Goal: Task Accomplishment & Management: Use online tool/utility

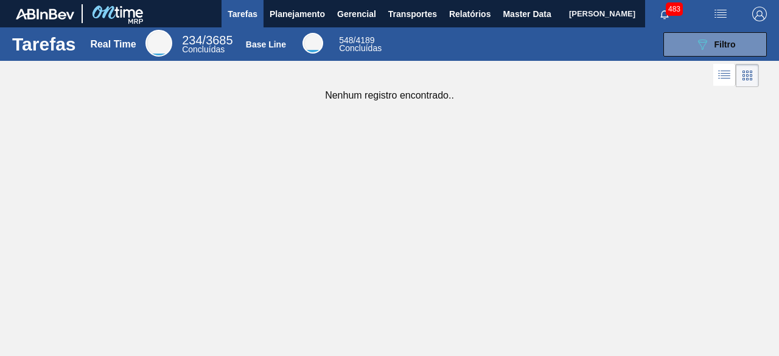
drag, startPoint x: 512, startPoint y: 15, endPoint x: 556, endPoint y: 2, distance: 45.8
click at [512, 15] on span "Master Data" at bounding box center [527, 14] width 48 height 15
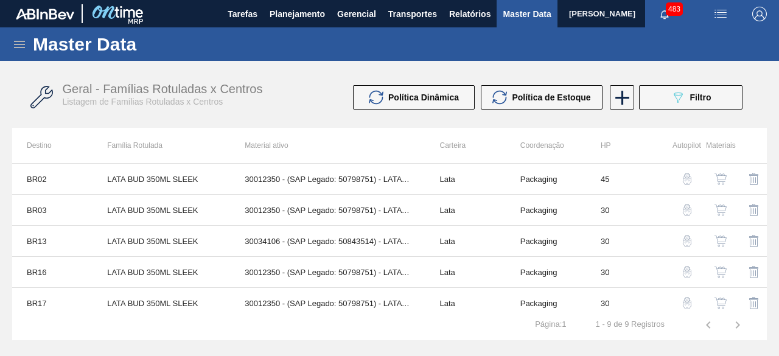
click at [713, 18] on span "button" at bounding box center [720, 14] width 29 height 15
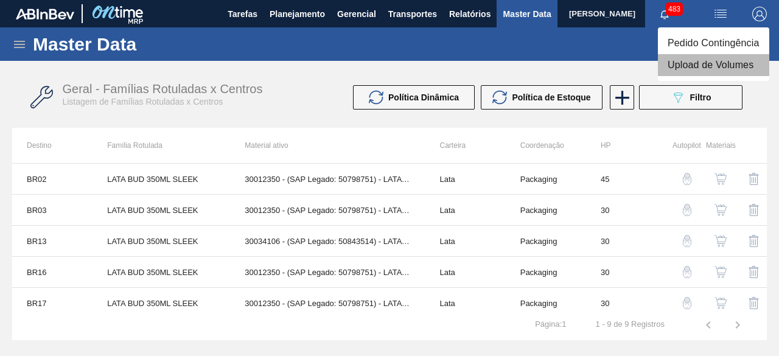
click at [689, 65] on li "Upload de Volumes" at bounding box center [713, 65] width 111 height 22
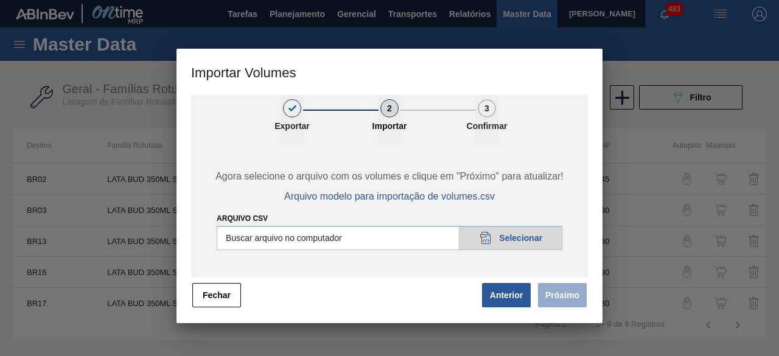
click at [499, 239] on input "Arquivo csv" at bounding box center [390, 238] width 346 height 24
type input "C:\fakepath\Subida fort. + itumb 21.08.csv"
click at [556, 298] on button "Próximo" at bounding box center [562, 295] width 49 height 24
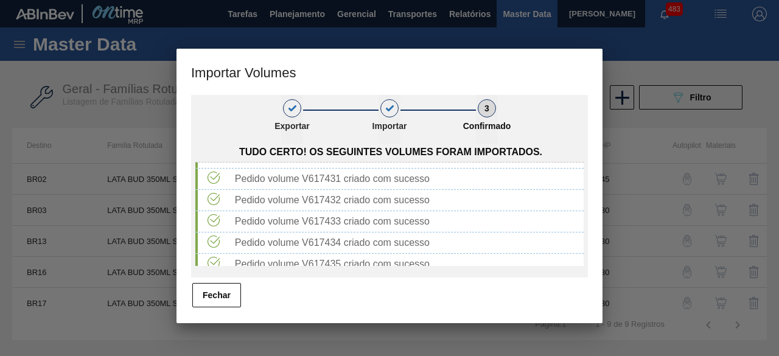
scroll to position [487, 0]
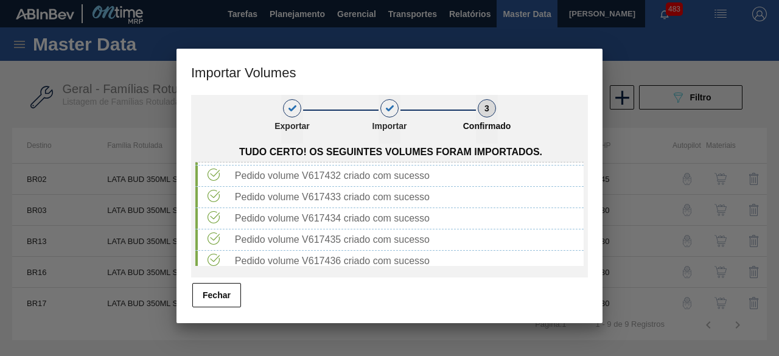
drag, startPoint x: 222, startPoint y: 293, endPoint x: 250, endPoint y: 272, distance: 34.8
click at [226, 290] on button "Fechar" at bounding box center [216, 295] width 49 height 24
